Goal: Transaction & Acquisition: Subscribe to service/newsletter

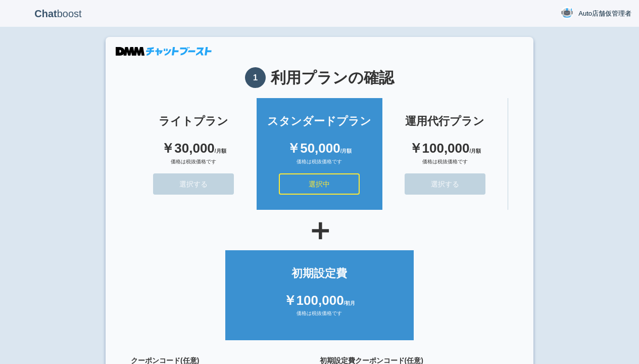
scroll to position [90, 0]
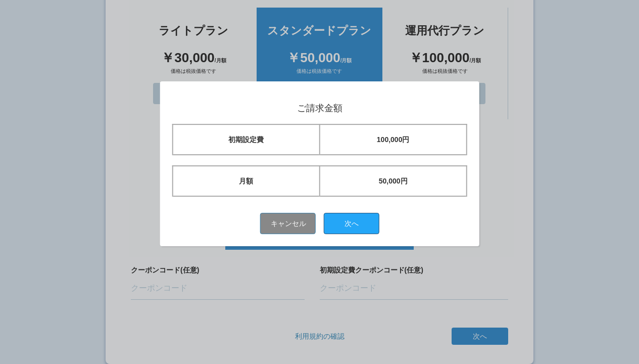
click at [355, 223] on button "次へ" at bounding box center [352, 223] width 56 height 21
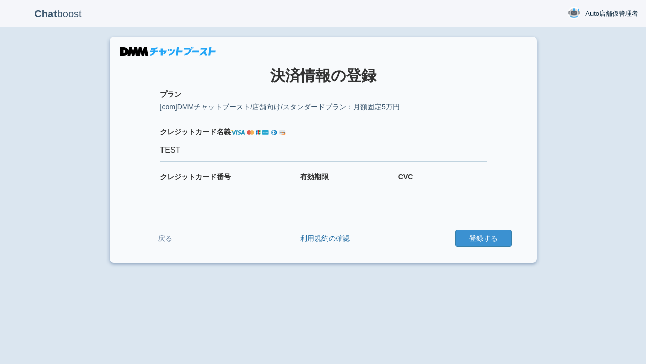
type input "TEST"
click at [483, 238] on button "登録する" at bounding box center [484, 237] width 57 height 17
